Goal: Task Accomplishment & Management: Manage account settings

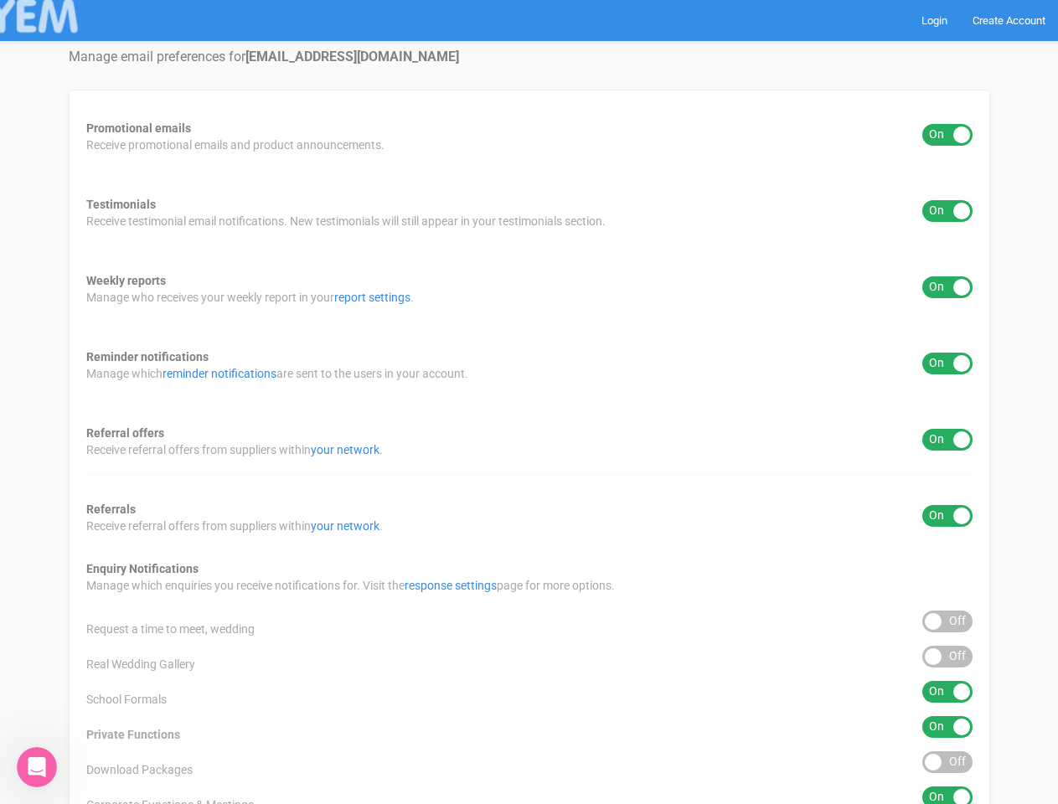
click at [528, 402] on div "Promotional emails ON OFF Receive promotional emails and product announcements.…" at bounding box center [529, 623] width 921 height 1066
click at [947, 135] on div "ON OFF" at bounding box center [947, 135] width 50 height 22
click at [947, 211] on div "ON OFF" at bounding box center [947, 211] width 50 height 22
click at [947, 287] on div "ON OFF" at bounding box center [947, 287] width 50 height 22
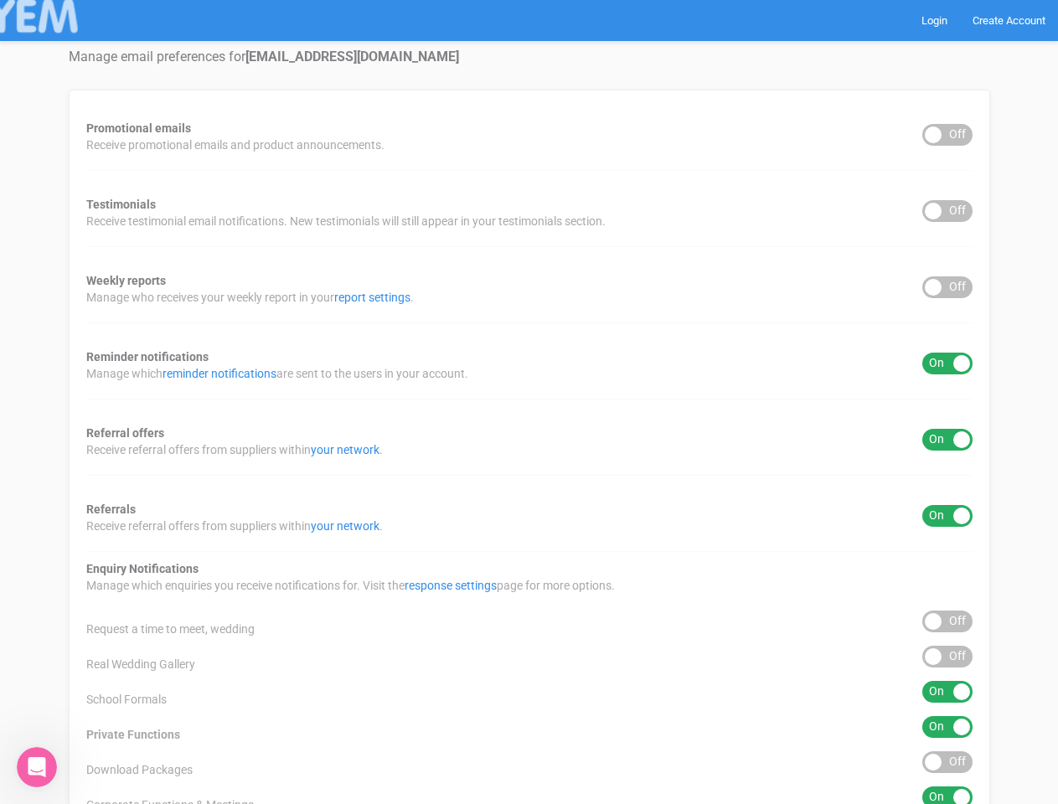
click at [947, 363] on div "ON OFF" at bounding box center [947, 364] width 50 height 22
click at [947, 440] on div "ON OFF" at bounding box center [947, 440] width 50 height 22
click at [947, 516] on div "ON OFF" at bounding box center [947, 516] width 50 height 22
click at [947, 621] on div "ON OFF" at bounding box center [947, 621] width 50 height 22
click at [947, 657] on div "ON OFF" at bounding box center [947, 657] width 50 height 22
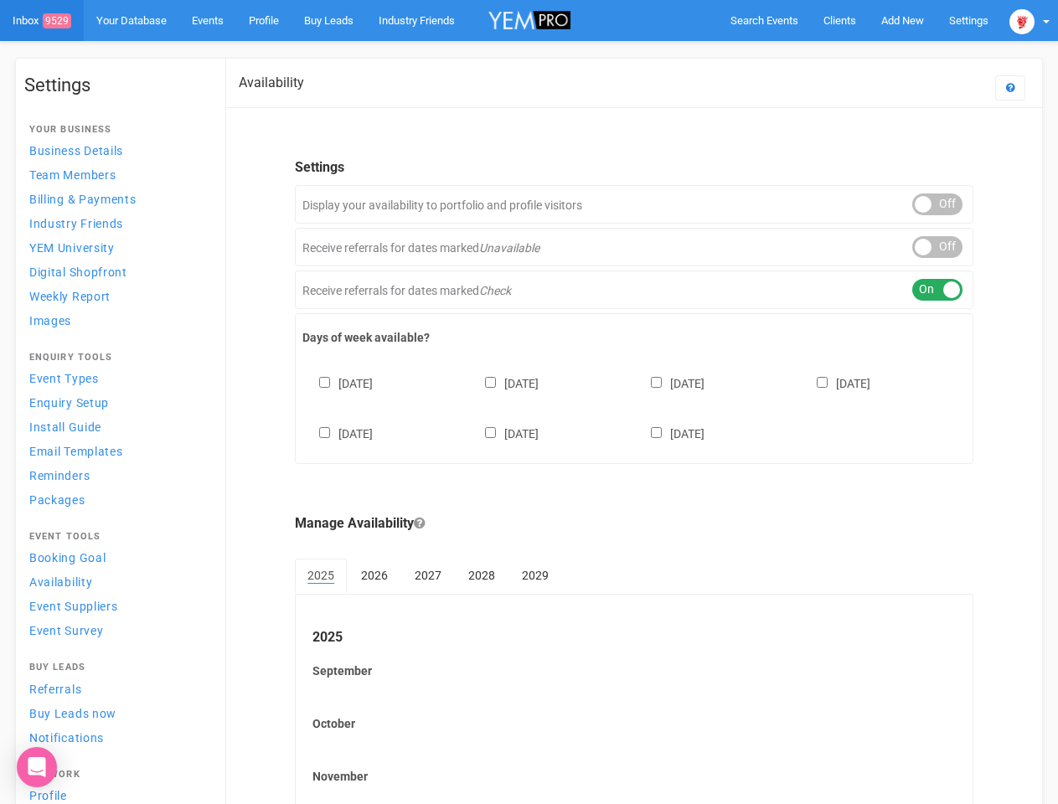
click at [528, 402] on div "Sunday Monday Tuesday Wednesday Thursday Friday Saturday" at bounding box center [633, 400] width 663 height 100
click at [764, 20] on span "Search Events" at bounding box center [764, 20] width 68 height 13
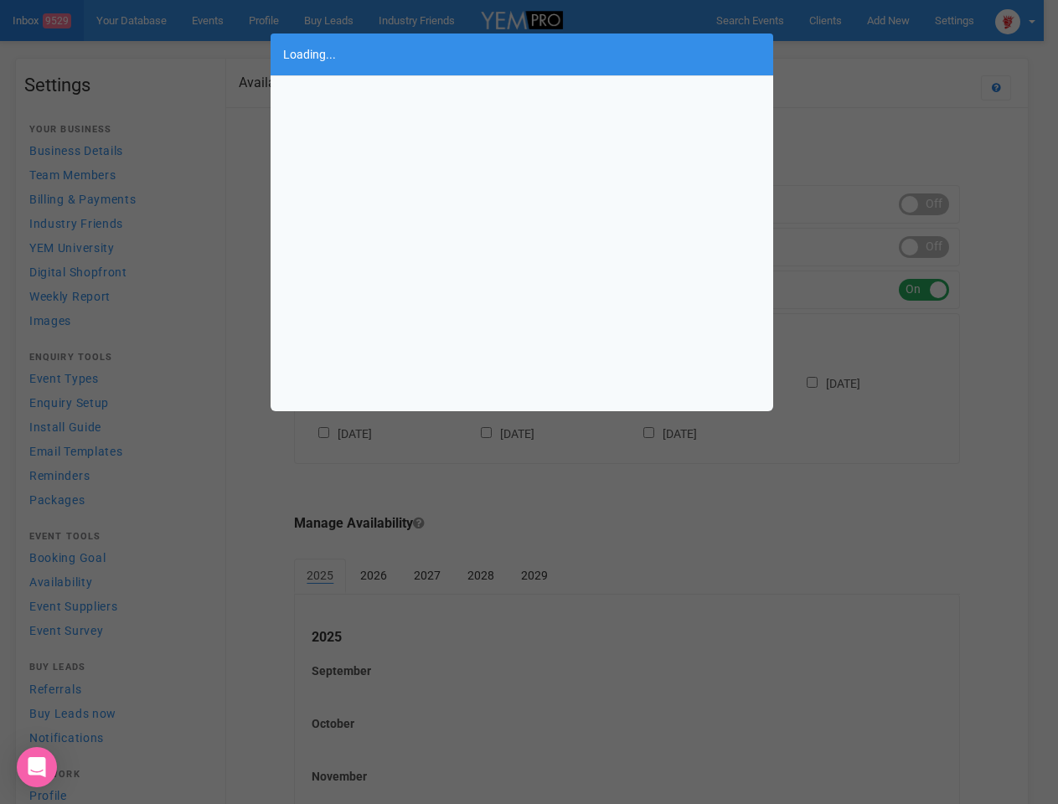
click at [902, 20] on body "Search Events Clients Add New New Client New Event New Enquiry Settings Stamfor…" at bounding box center [529, 484] width 1058 height 969
click at [863, 54] on div "Loading..." at bounding box center [529, 402] width 1058 height 804
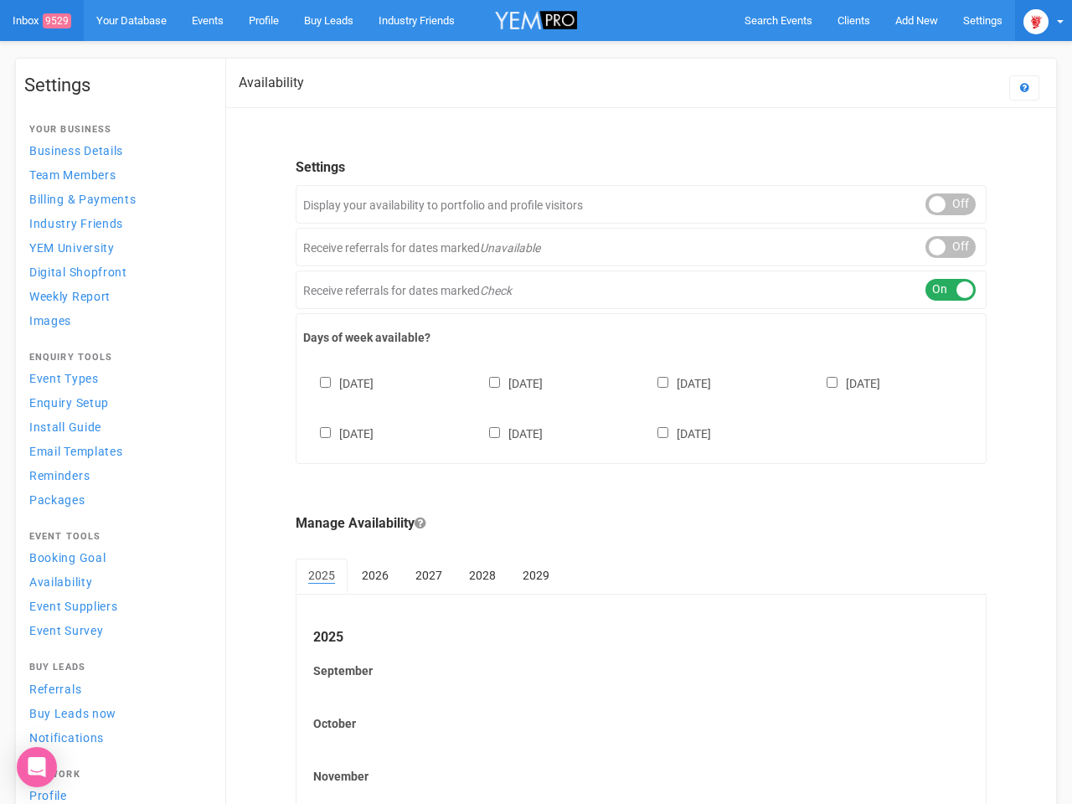
click at [1029, 20] on img at bounding box center [1035, 21] width 25 height 25
click at [937, 204] on div "ON OFF" at bounding box center [950, 204] width 50 height 22
click at [937, 247] on div "ON OFF" at bounding box center [950, 247] width 50 height 22
click at [937, 290] on div "ON OFF" at bounding box center [950, 290] width 50 height 22
click at [634, 406] on div "Sunday Monday Tuesday Wednesday Thursday Friday Saturday" at bounding box center [641, 400] width 676 height 100
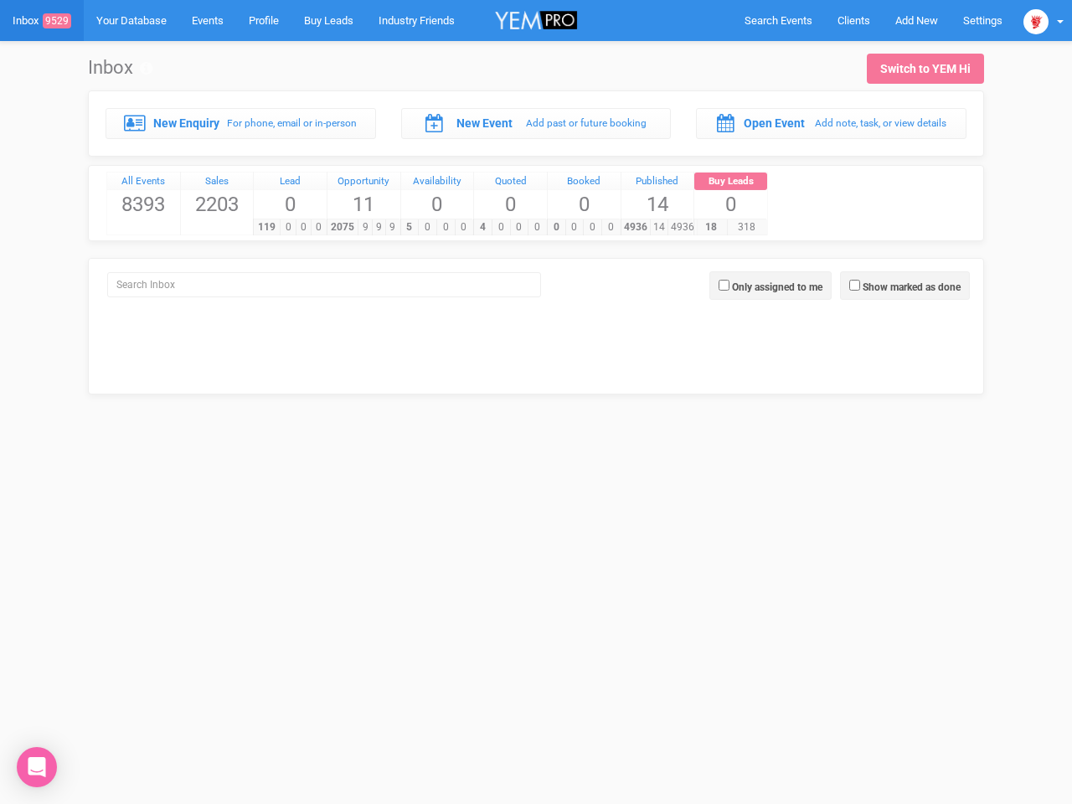
click at [536, 219] on div "4 0 0 0" at bounding box center [509, 227] width 73 height 17
click at [778, 20] on span "Search Events" at bounding box center [778, 20] width 68 height 13
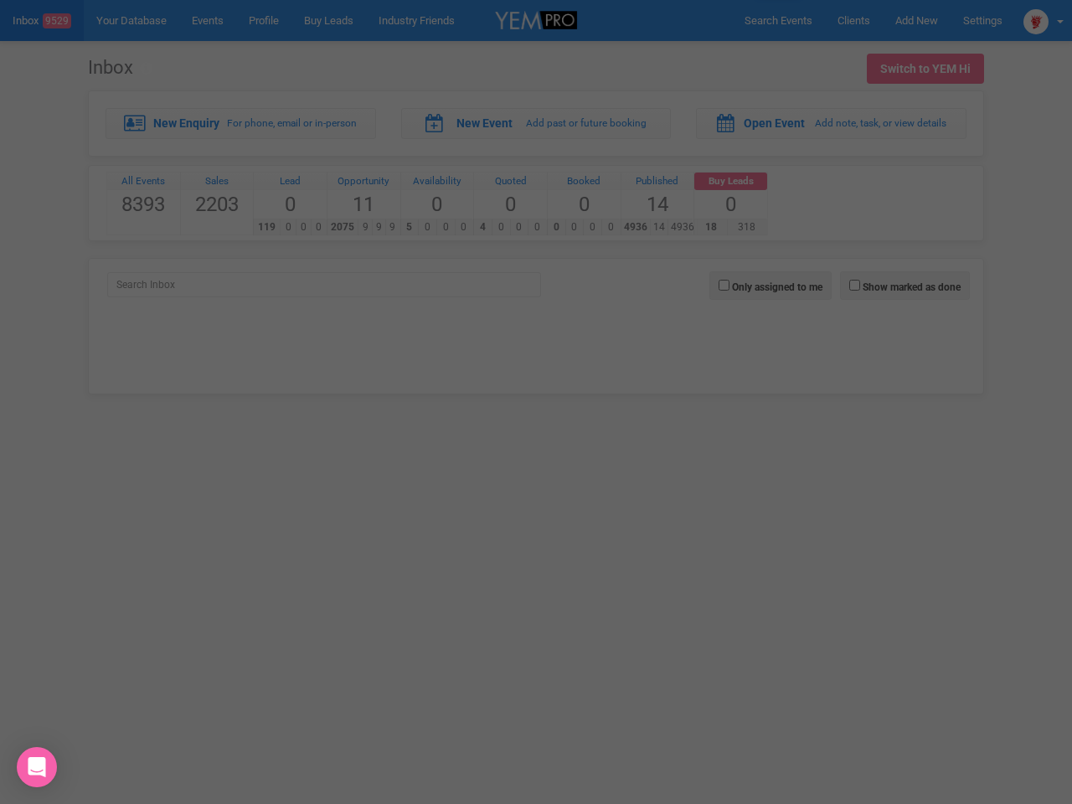
click at [916, 20] on div at bounding box center [536, 402] width 1072 height 804
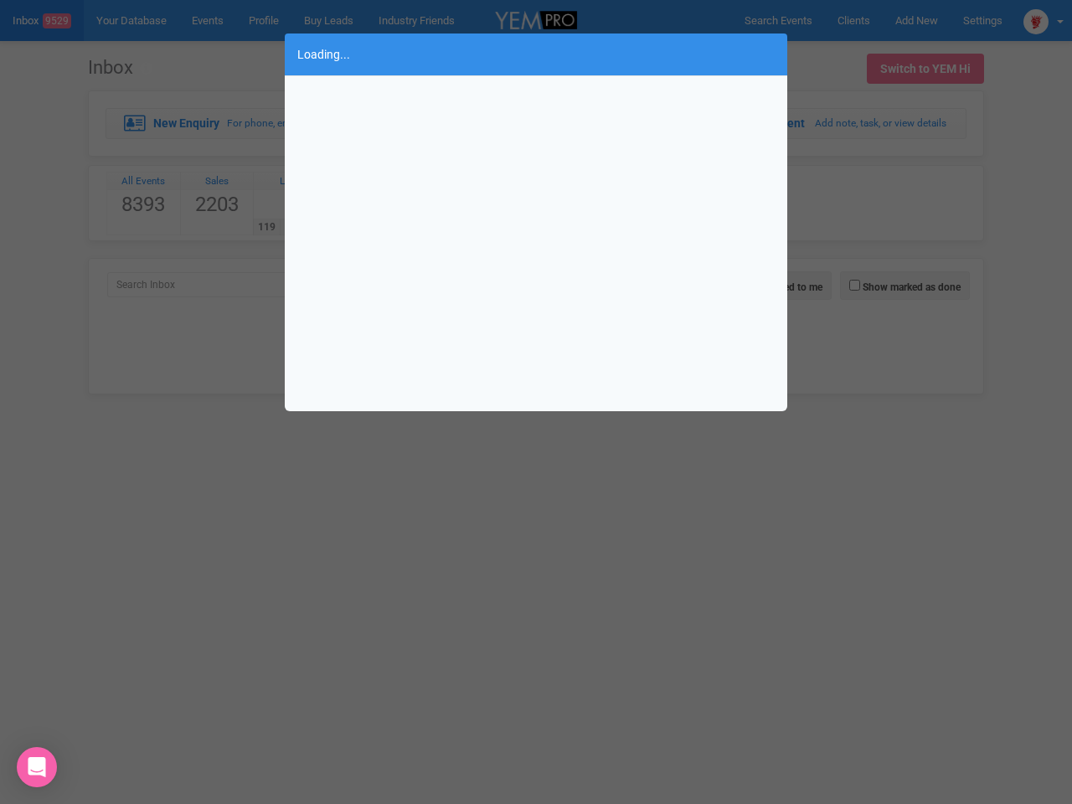
click at [1043, 20] on div "Loading..." at bounding box center [536, 402] width 1072 height 804
click at [904, 286] on div "Loading..." at bounding box center [536, 402] width 1072 height 804
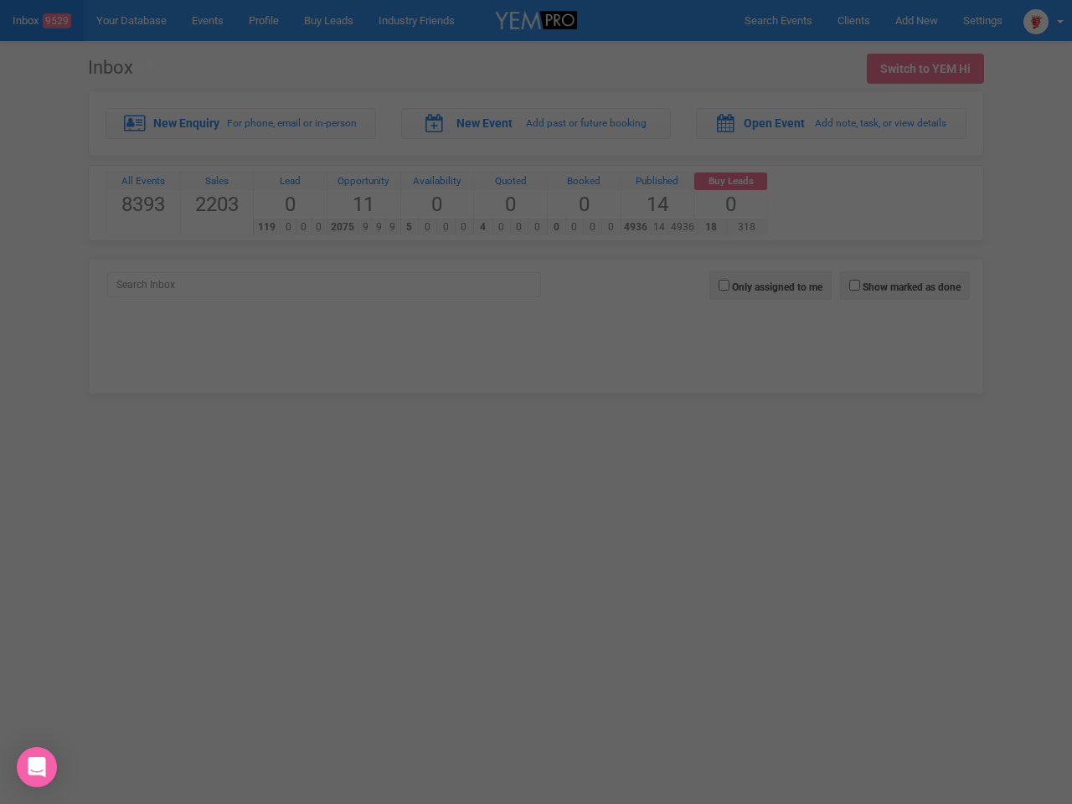
click at [770, 286] on div at bounding box center [536, 210] width 502 height 335
click at [37, 767] on icon "Open Intercom Messenger" at bounding box center [37, 767] width 18 height 20
